Goal: Task Accomplishment & Management: Manage account settings

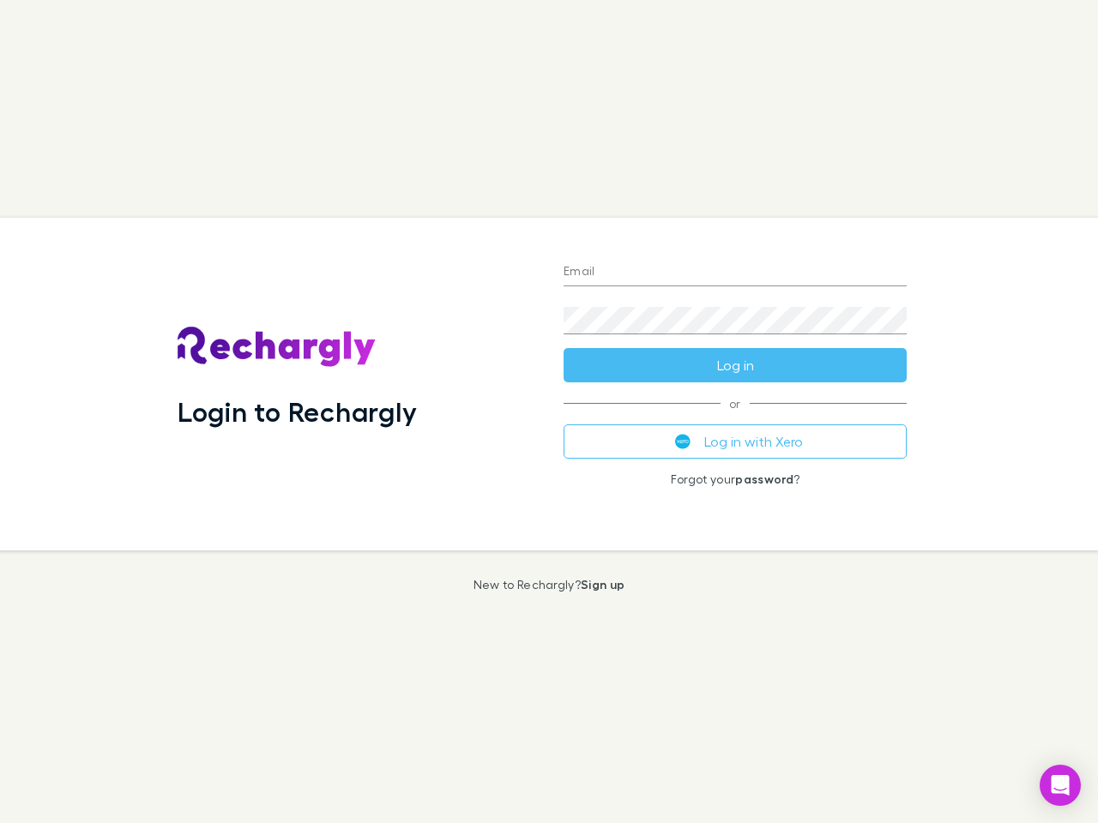
click at [549, 412] on div "Login to Rechargly" at bounding box center [357, 384] width 386 height 333
click at [735, 273] on input "Email" at bounding box center [734, 272] width 343 height 27
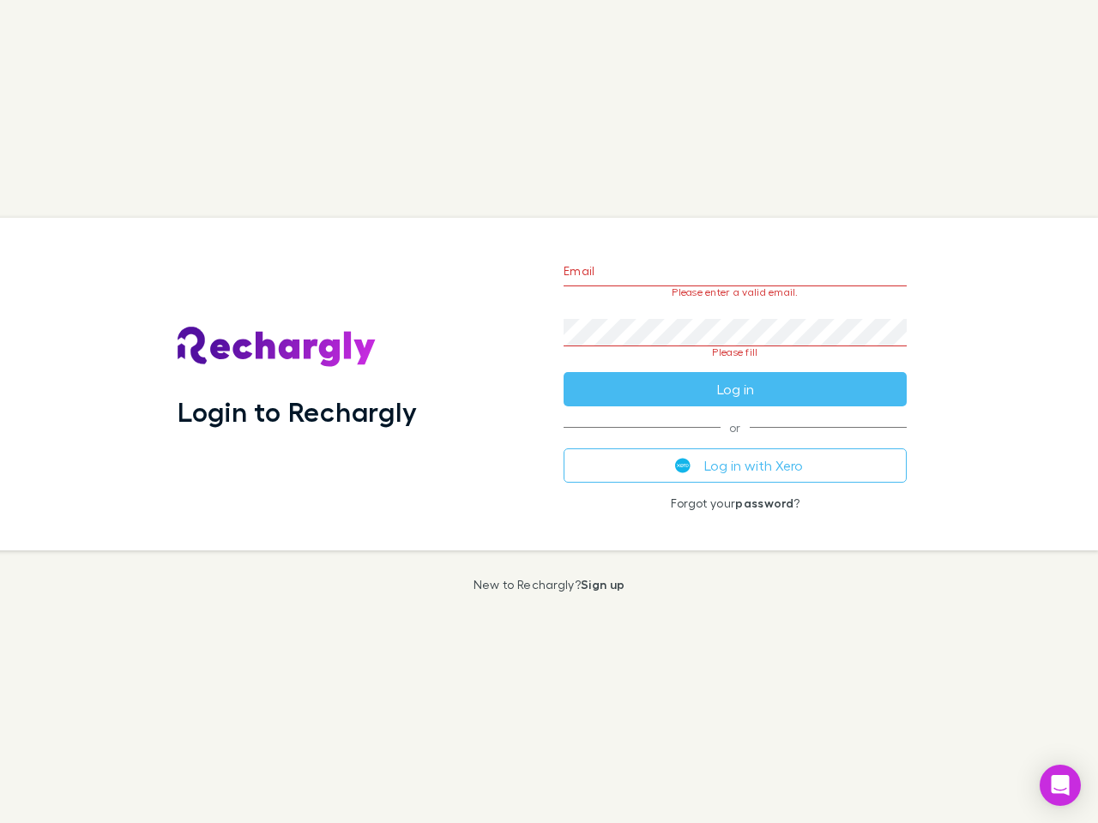
click at [735, 365] on form "Email Please enter a valid email. Password Please fill Log in" at bounding box center [734, 325] width 343 height 161
click at [735, 442] on div "Email Please enter a valid email. Password Please fill Log in or Log in with Xe…" at bounding box center [735, 384] width 370 height 333
click at [1060, 785] on icon "Open Intercom Messenger" at bounding box center [1060, 785] width 18 height 21
